Goal: Task Accomplishment & Management: Complete application form

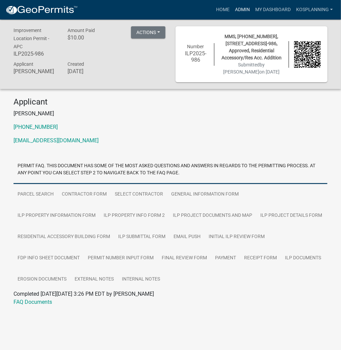
click at [243, 9] on link "Admin" at bounding box center [242, 9] width 20 height 13
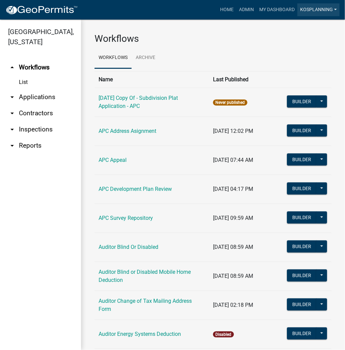
click at [314, 9] on link "kosplanning" at bounding box center [318, 9] width 42 height 13
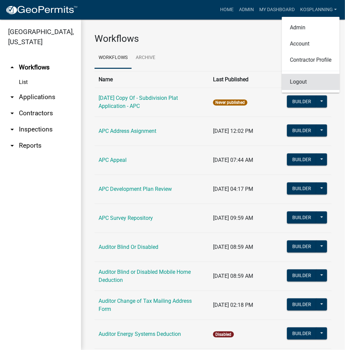
click at [300, 81] on link "Logout" at bounding box center [311, 82] width 58 height 16
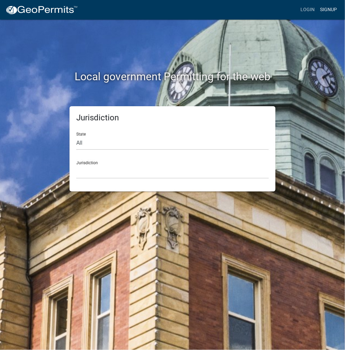
click at [329, 10] on link "Signup" at bounding box center [328, 9] width 22 height 13
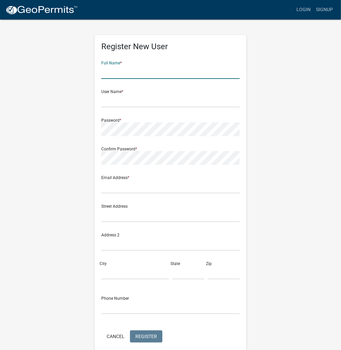
click at [164, 71] on input "text" at bounding box center [170, 72] width 138 height 14
type input "[PERSON_NAME]"
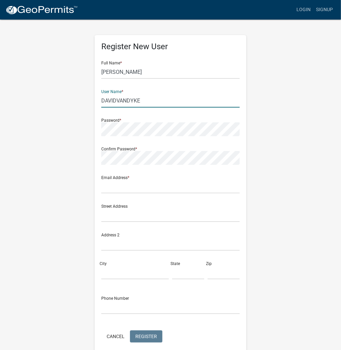
type input "DAVIDVANDYKE"
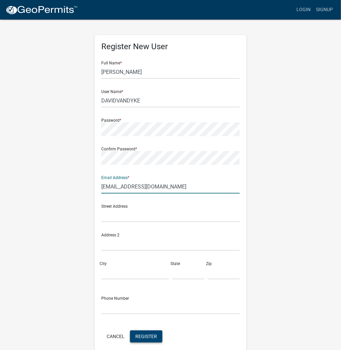
type input "[EMAIL_ADDRESS][DOMAIN_NAME]"
click at [136, 336] on span "Register" at bounding box center [146, 336] width 22 height 5
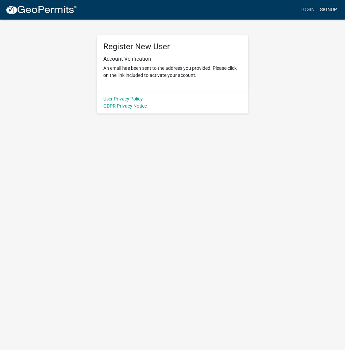
click at [325, 10] on link "Signup" at bounding box center [328, 9] width 22 height 13
click at [326, 8] on link "Signup" at bounding box center [328, 9] width 22 height 13
click at [328, 7] on link "Signup" at bounding box center [328, 9] width 22 height 13
click at [309, 9] on link "Login" at bounding box center [308, 9] width 20 height 13
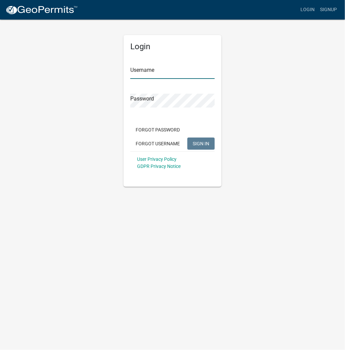
click at [151, 74] on input "Username" at bounding box center [172, 72] width 84 height 14
type input "kosplanning"
click at [187, 138] on button "SIGN IN" at bounding box center [200, 144] width 27 height 12
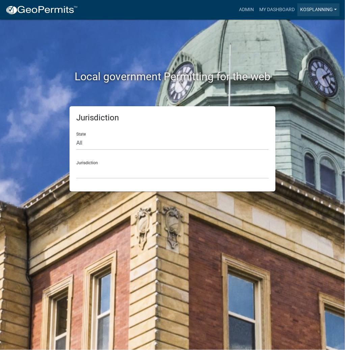
click at [309, 9] on link "kosplanning" at bounding box center [318, 9] width 42 height 13
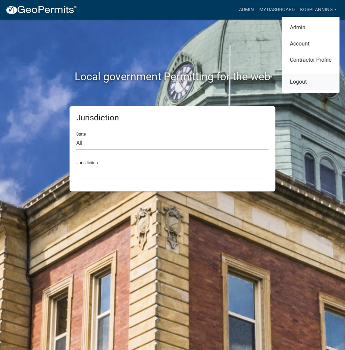
click at [298, 82] on link "Logout" at bounding box center [311, 82] width 58 height 16
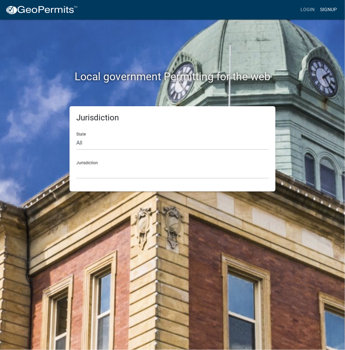
click at [330, 9] on link "Signup" at bounding box center [328, 9] width 22 height 13
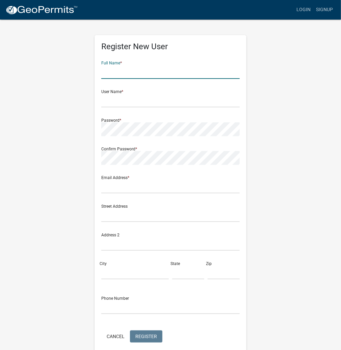
click at [154, 70] on input "text" at bounding box center [170, 72] width 138 height 14
type input "[PERSON_NAME]"
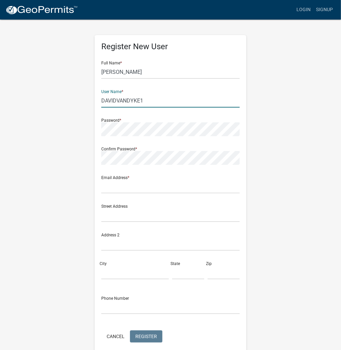
type input "DAVIDVANDYKE1"
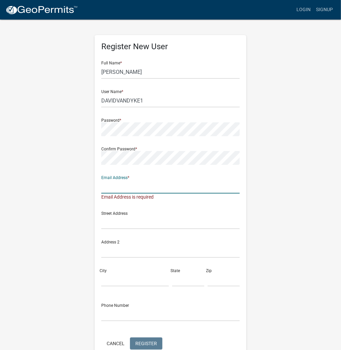
click at [134, 186] on input "text" at bounding box center [170, 187] width 138 height 14
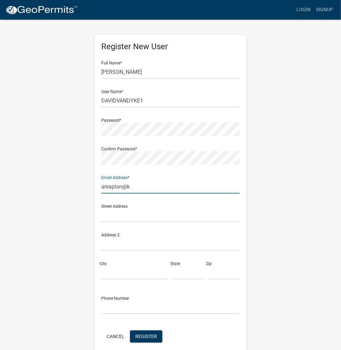
type input "[EMAIL_ADDRESS][DOMAIN_NAME]"
click at [149, 336] on span "Register" at bounding box center [146, 336] width 22 height 5
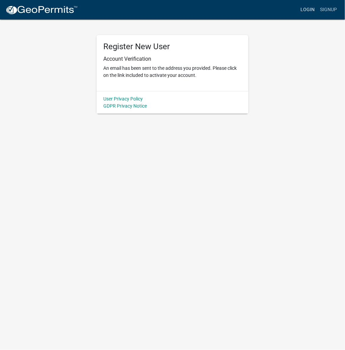
click at [310, 9] on link "Login" at bounding box center [308, 9] width 20 height 13
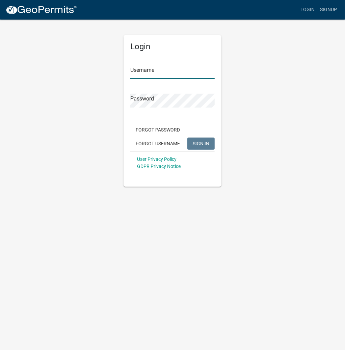
click at [173, 72] on input "Username" at bounding box center [172, 72] width 84 height 14
type input "DAVIDVANDYKE1"
click at [187, 138] on button "SIGN IN" at bounding box center [200, 144] width 27 height 12
